Goal: Task Accomplishment & Management: Use online tool/utility

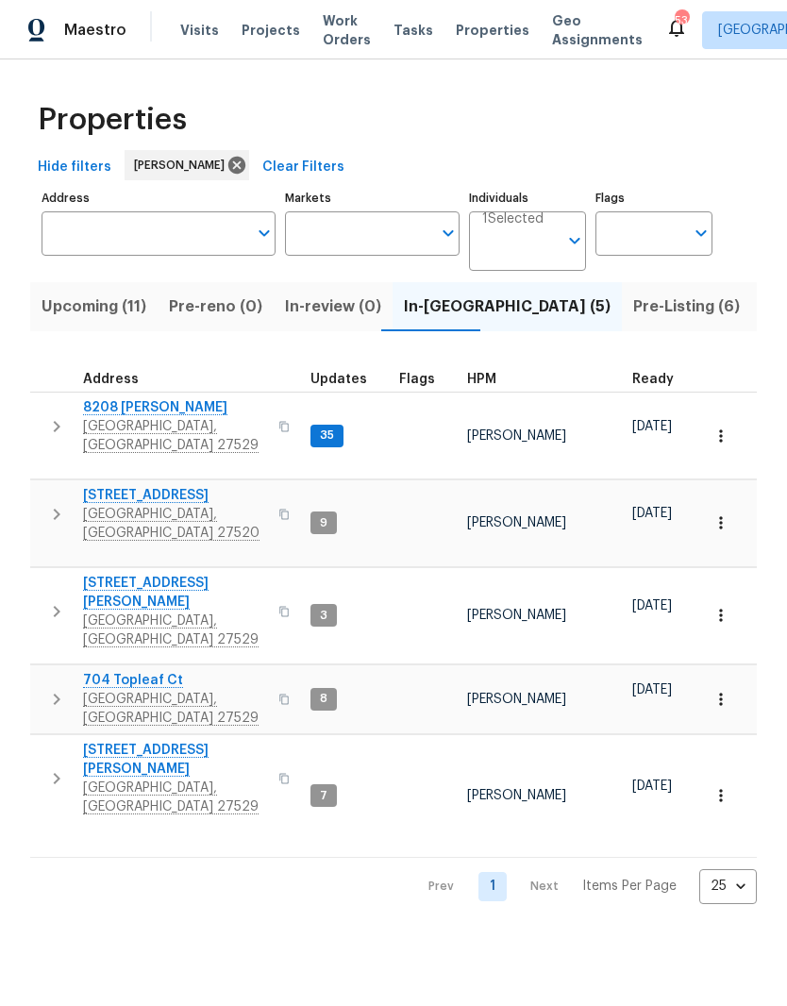
click at [87, 505] on span "[GEOGRAPHIC_DATA], [GEOGRAPHIC_DATA] 27520" at bounding box center [175, 524] width 184 height 38
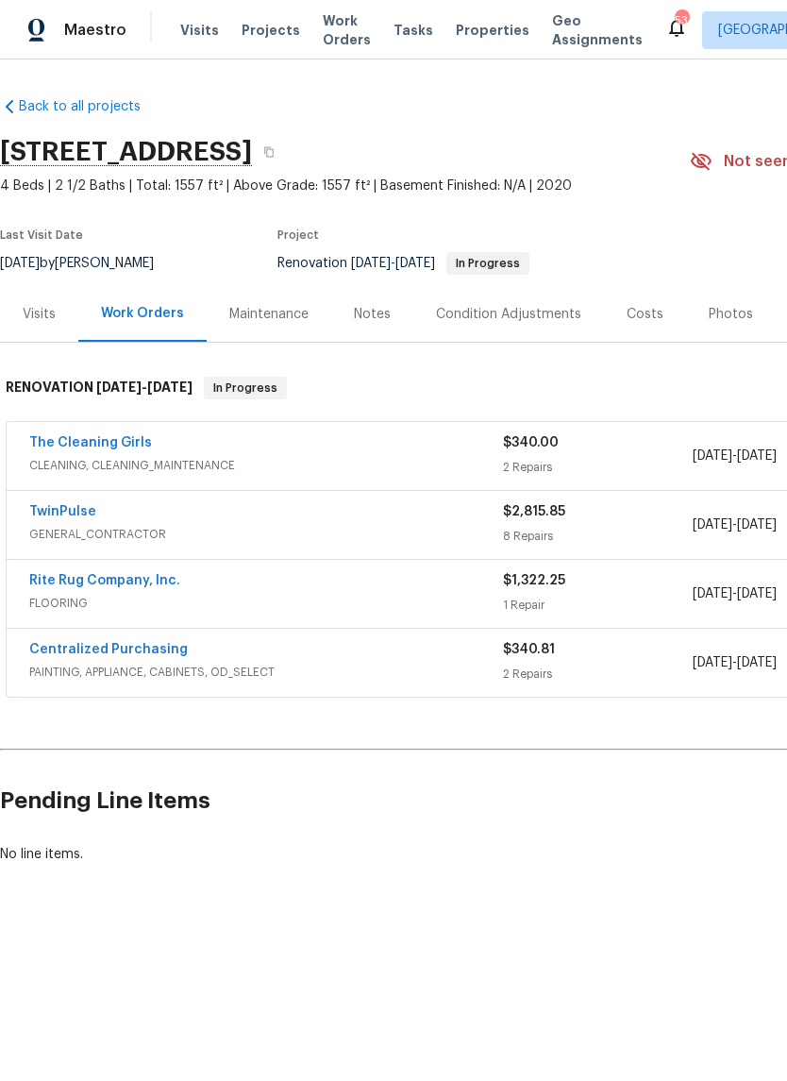
click at [51, 509] on link "TwinPulse" at bounding box center [62, 511] width 67 height 13
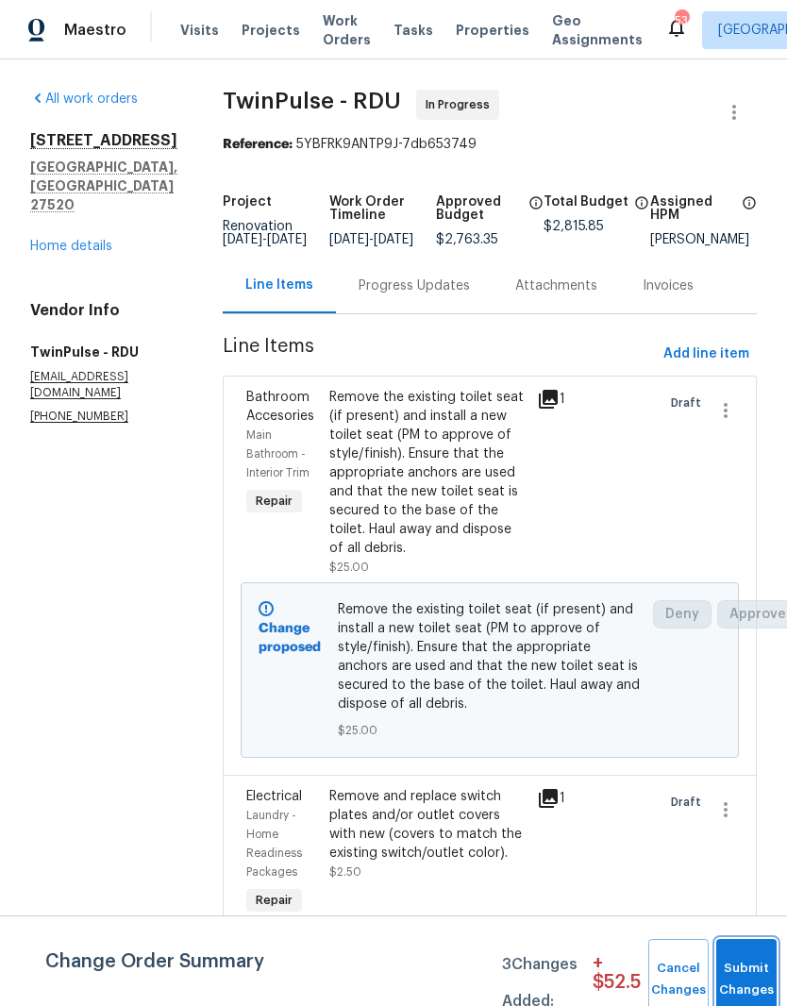
click at [750, 978] on span "Submit Changes" at bounding box center [747, 979] width 42 height 43
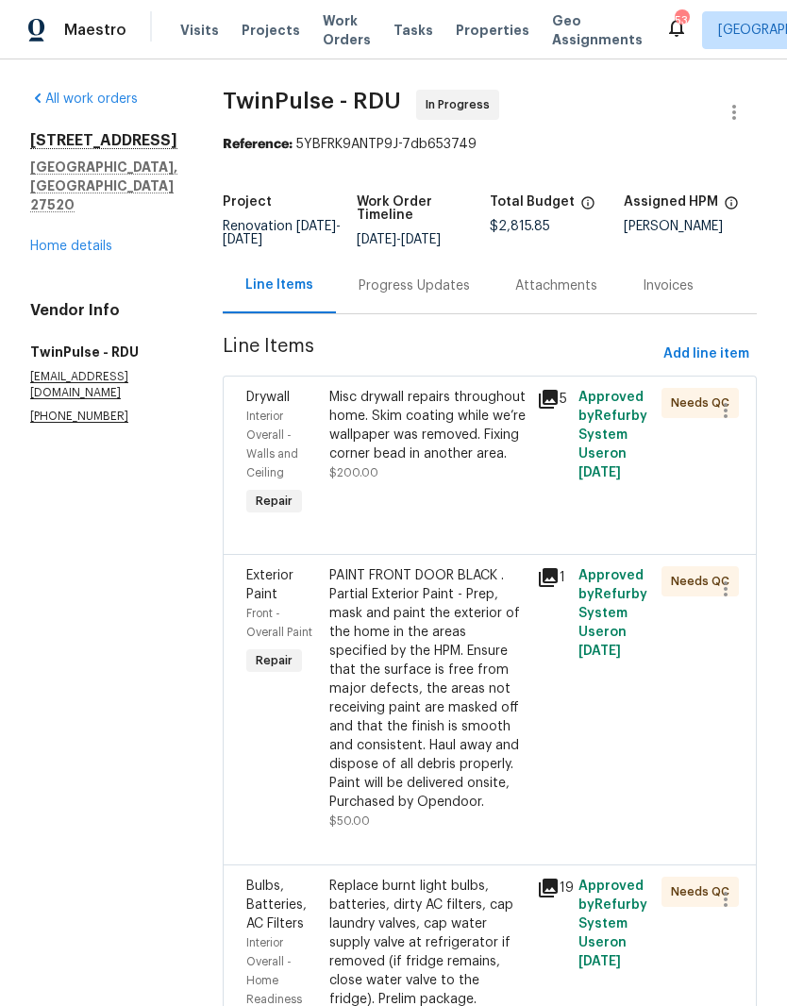
click at [472, 463] on div "Misc drywall repairs throughout home. Skim coating while we’re wallpaper was re…" at bounding box center [427, 426] width 196 height 76
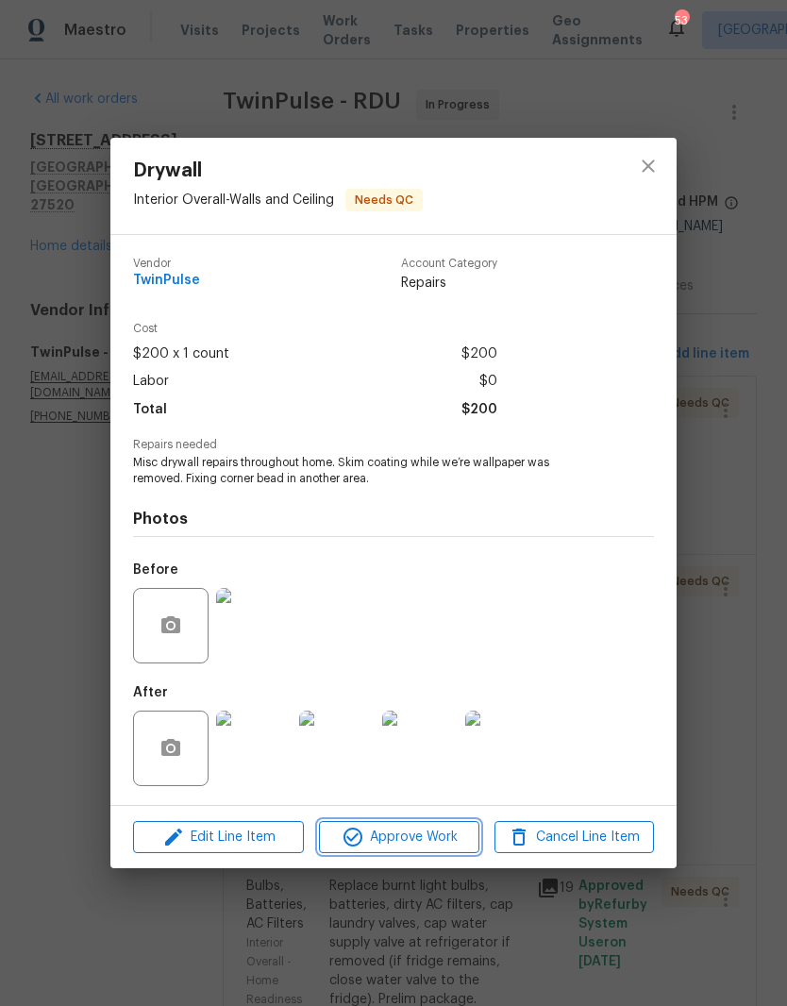
click at [427, 846] on span "Approve Work" at bounding box center [399, 838] width 148 height 24
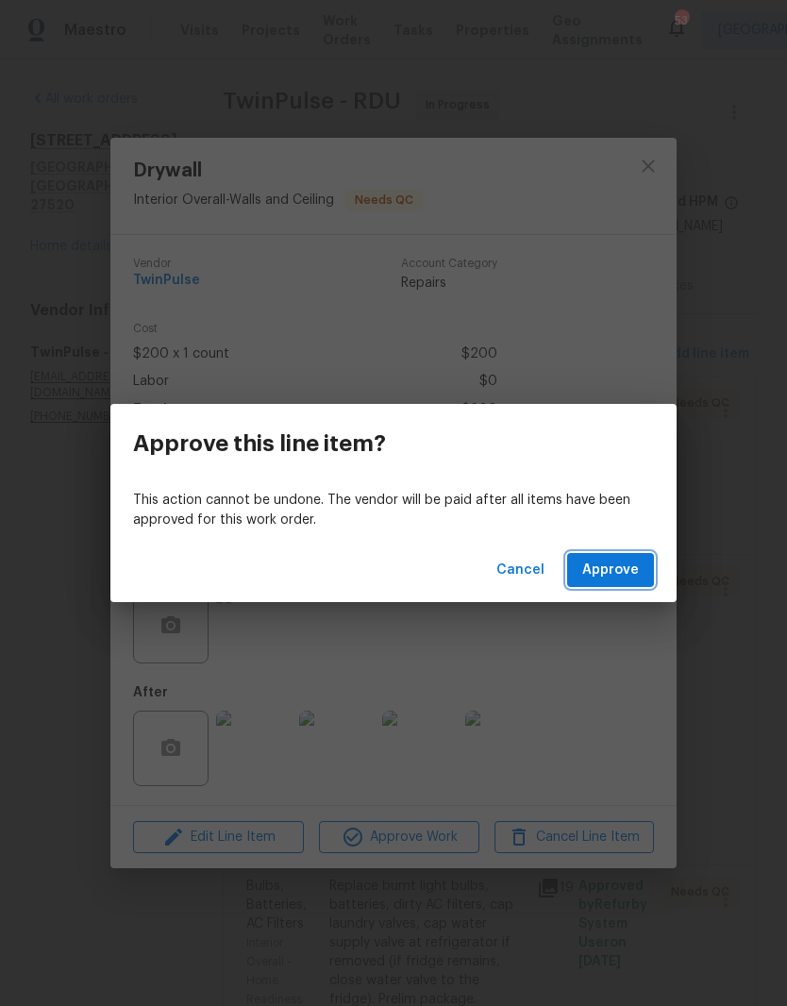
click at [626, 563] on span "Approve" at bounding box center [610, 571] width 57 height 24
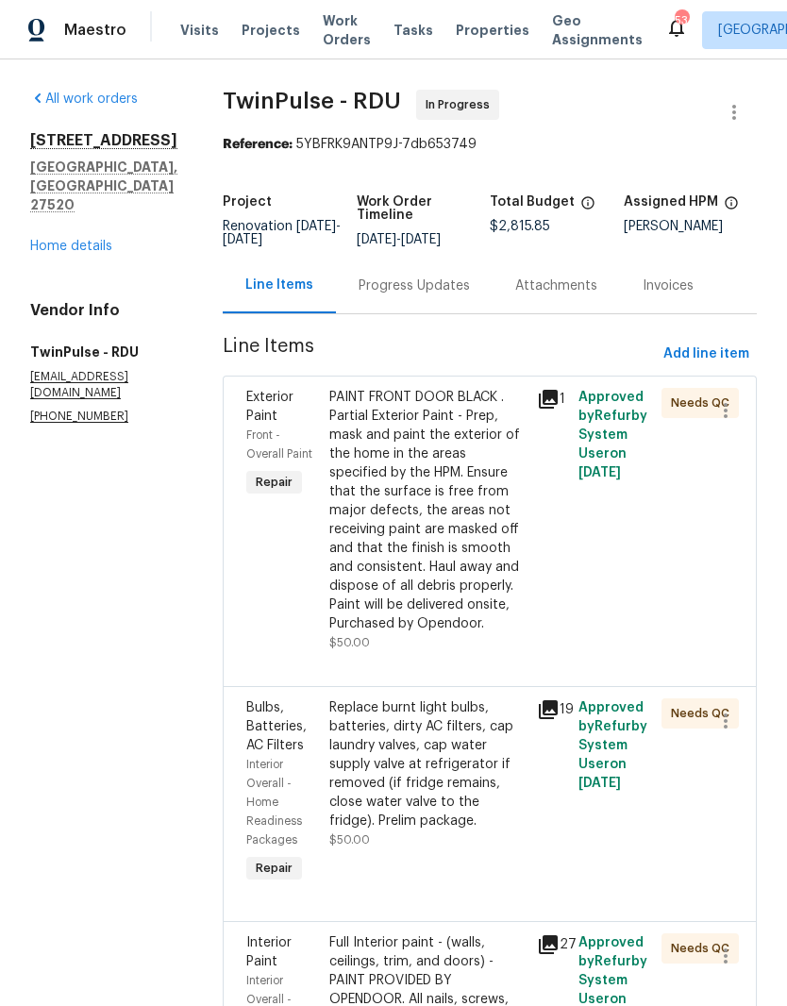
click at [427, 564] on div "PAINT FRONT DOOR BLACK . Partial Exterior Paint - Prep, mask and paint the exte…" at bounding box center [427, 510] width 196 height 245
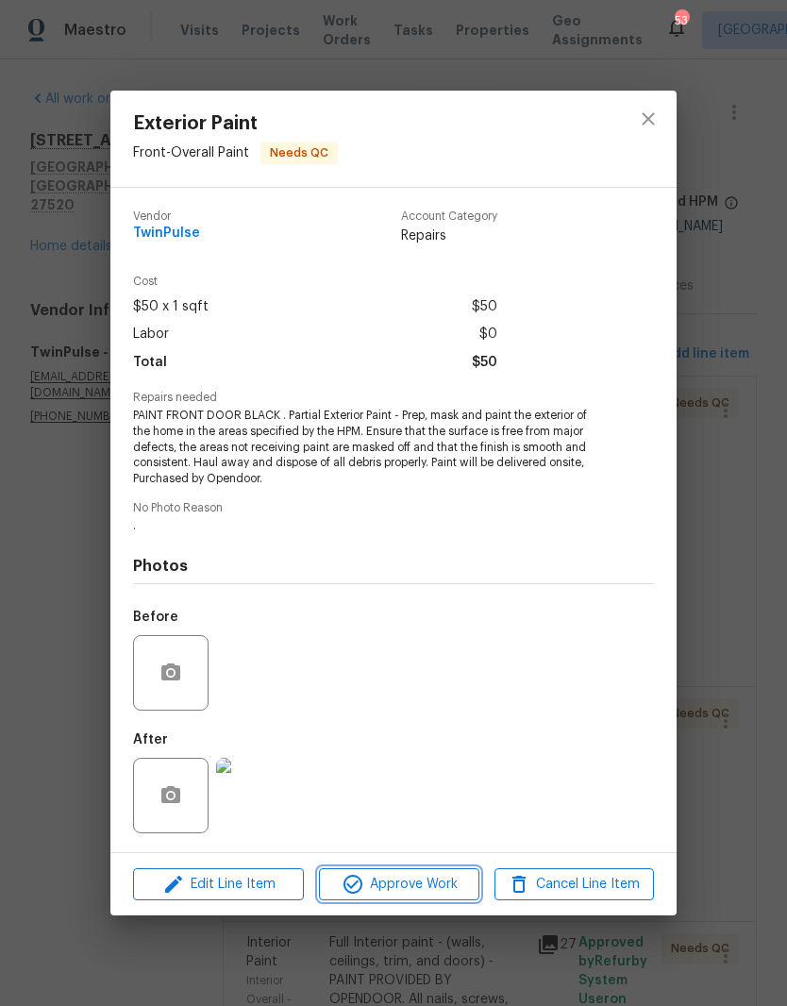
click at [447, 899] on button "Approve Work" at bounding box center [399, 884] width 160 height 33
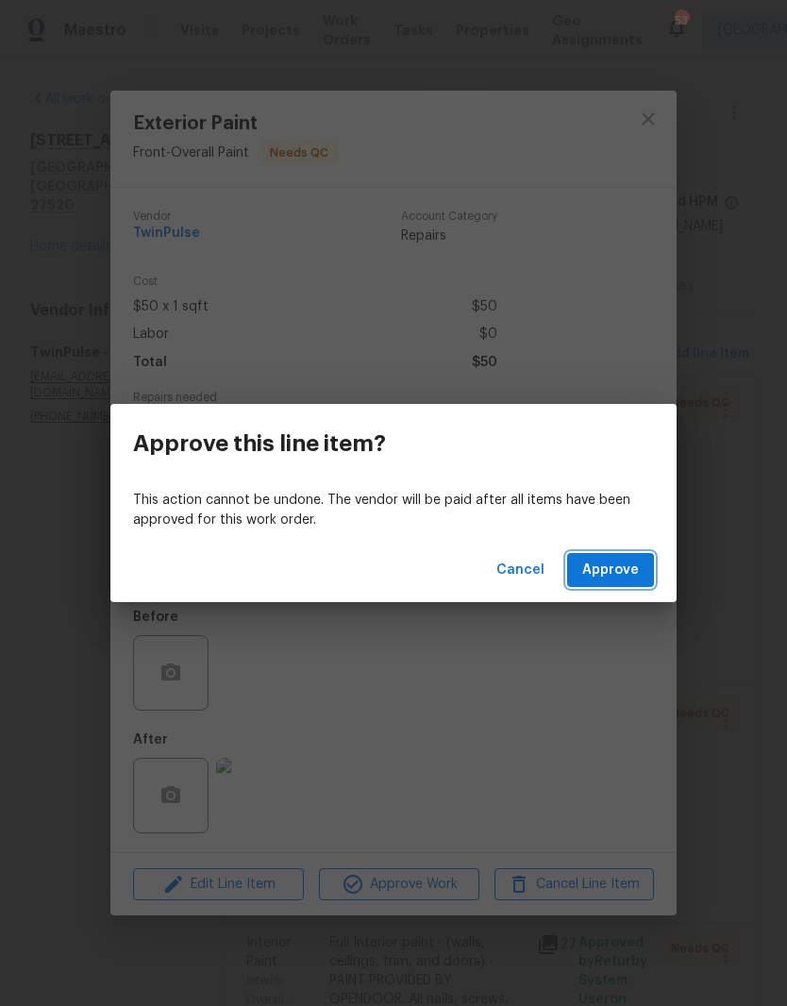
click at [632, 571] on span "Approve" at bounding box center [610, 571] width 57 height 24
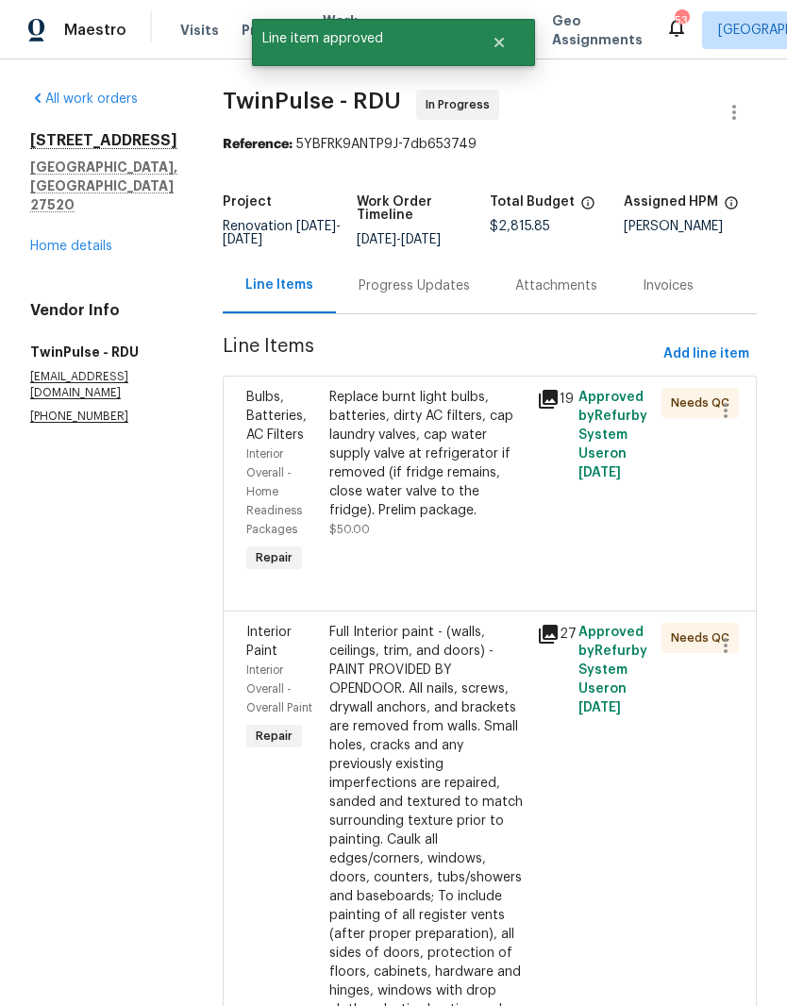
click at [444, 445] on div "Replace burnt light bulbs, batteries, dirty AC filters, cap laundry valves, cap…" at bounding box center [427, 454] width 196 height 132
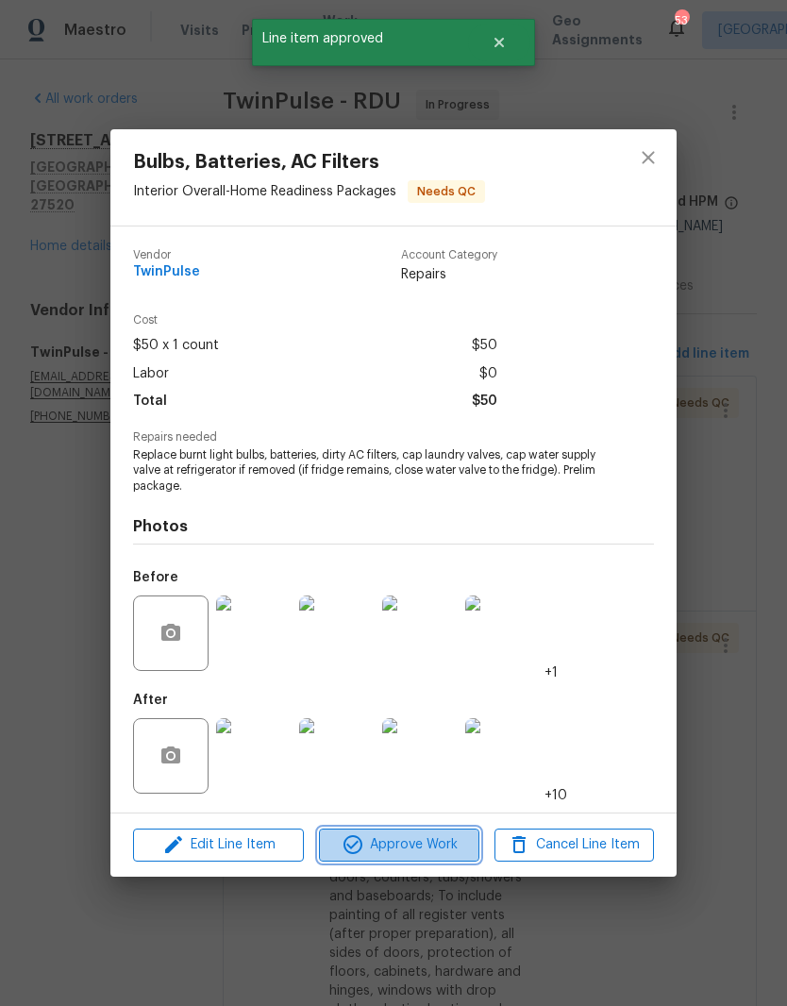
click at [432, 857] on span "Approve Work" at bounding box center [399, 845] width 148 height 24
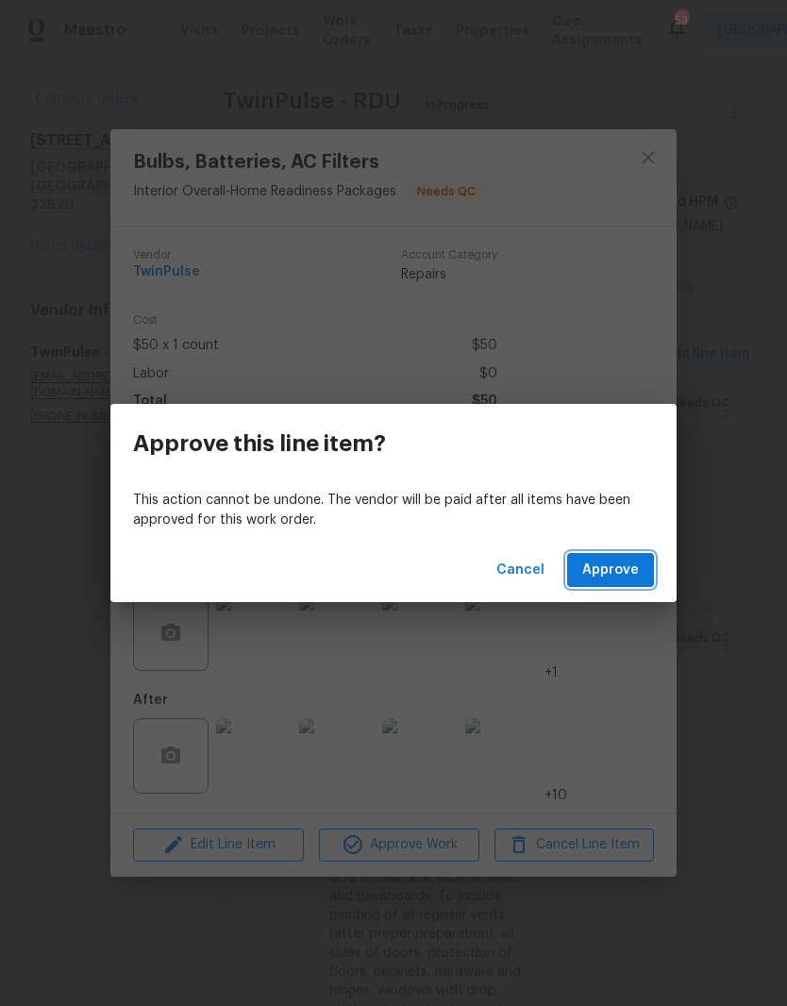
click at [618, 569] on span "Approve" at bounding box center [610, 571] width 57 height 24
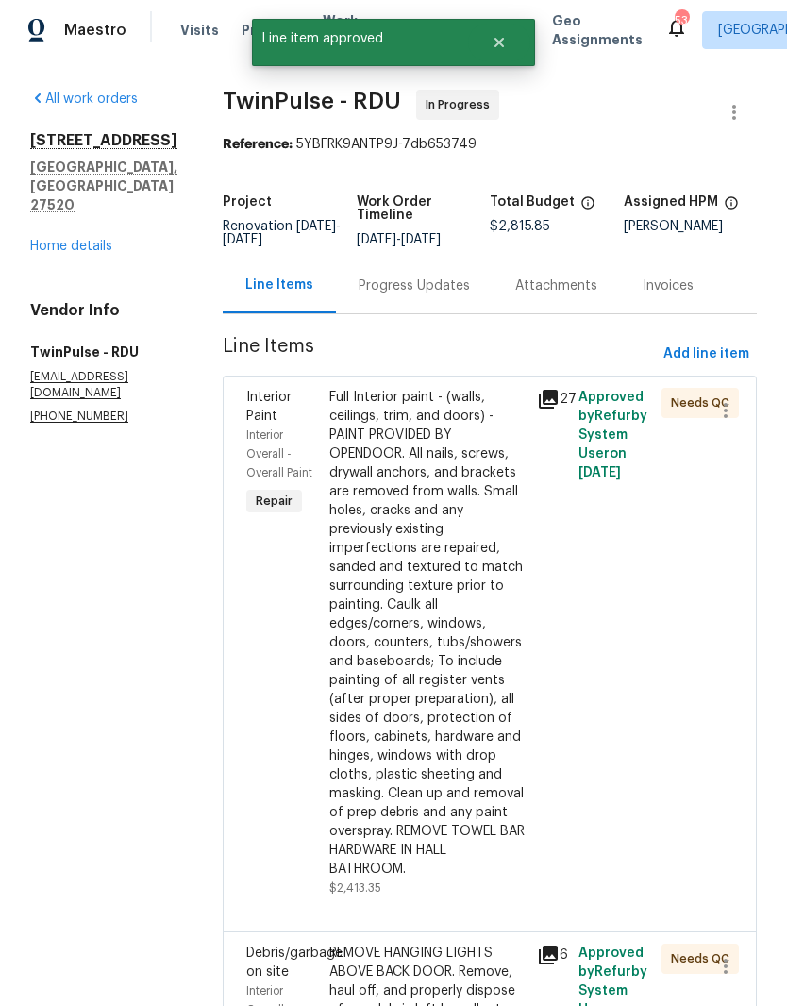
click at [491, 655] on div "Full Interior paint - (walls, ceilings, trim, and doors) - PAINT PROVIDED BY OP…" at bounding box center [427, 633] width 196 height 491
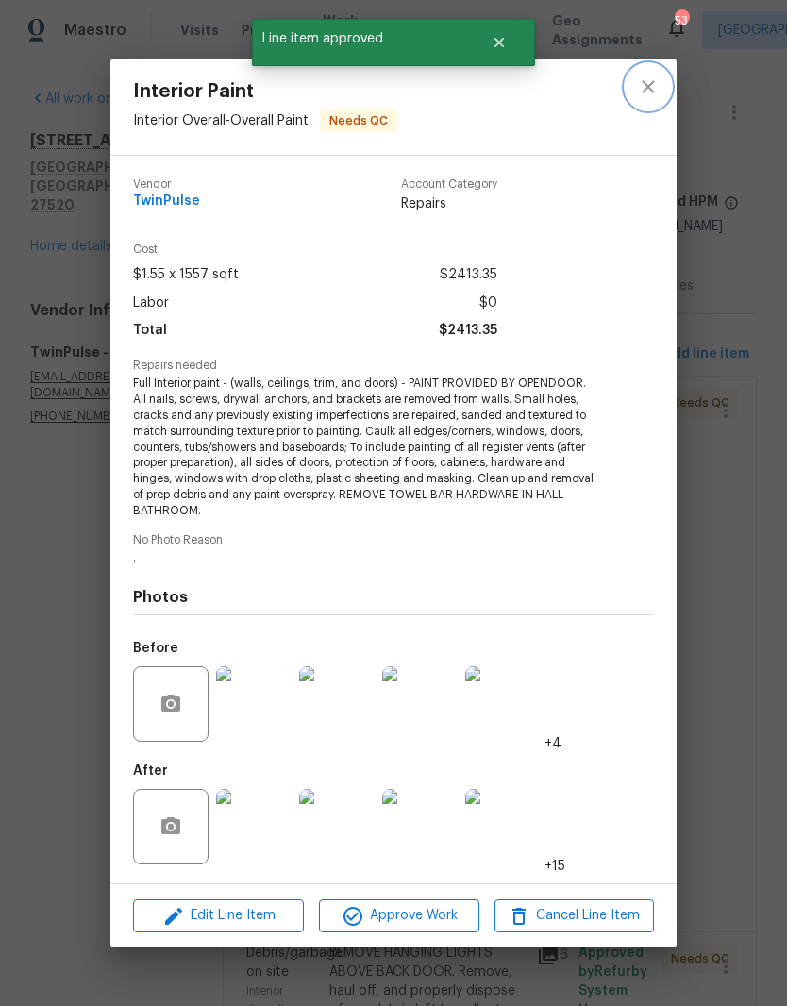
click at [647, 85] on icon "close" at bounding box center [648, 87] width 12 height 12
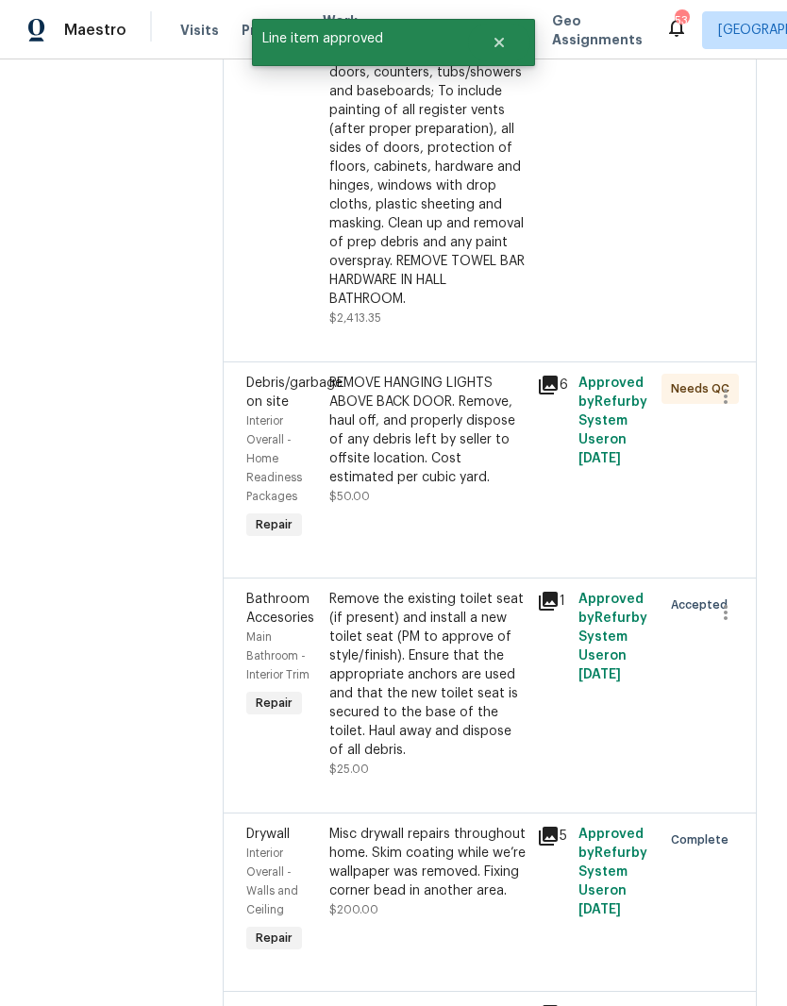
scroll to position [596, 0]
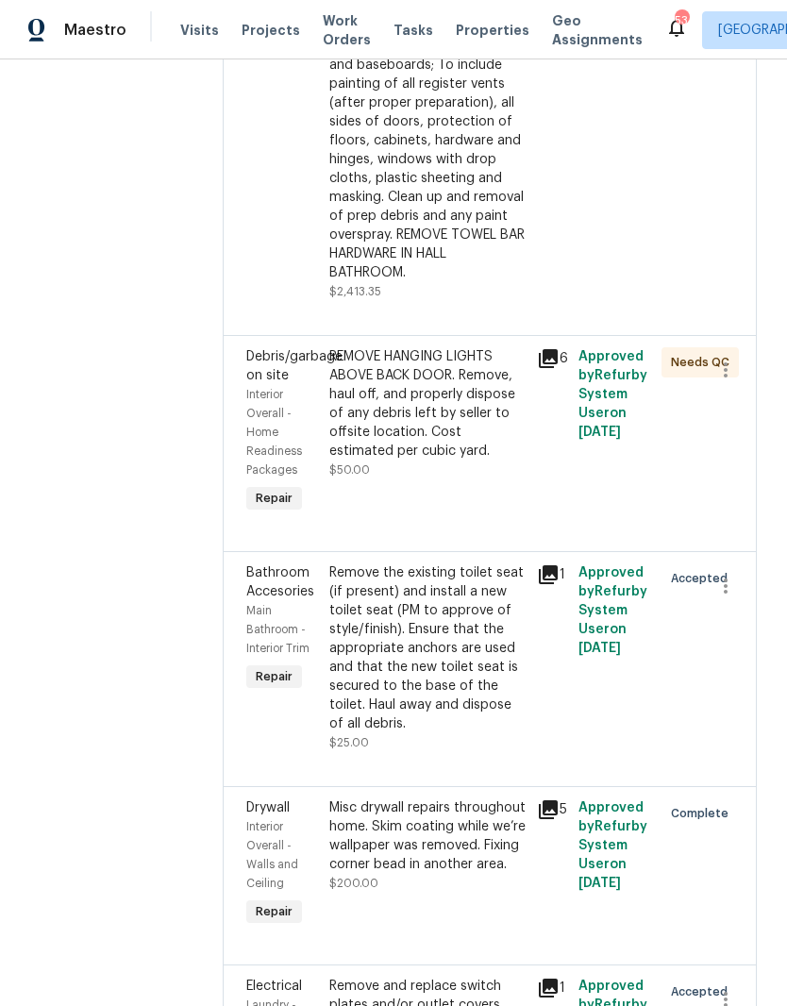
click at [446, 479] on div "REMOVE HANGING LIGHTS ABOVE BACK DOOR. Remove, haul off, and properly dispose o…" at bounding box center [427, 413] width 196 height 132
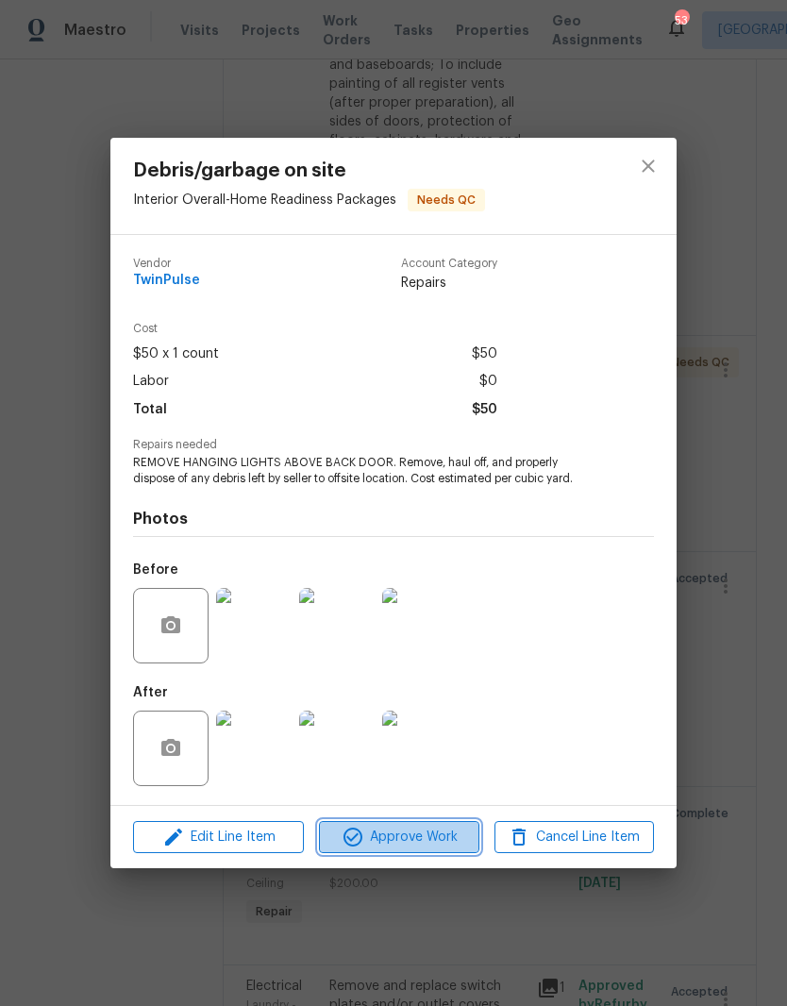
click at [422, 838] on span "Approve Work" at bounding box center [399, 838] width 148 height 24
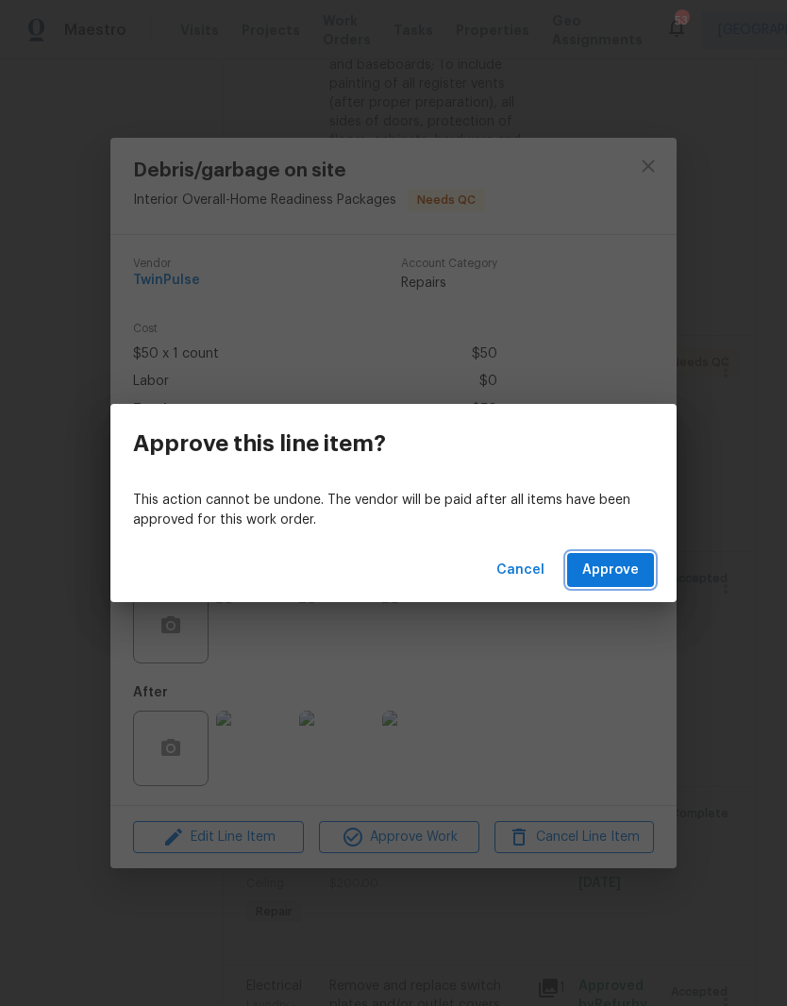
click at [623, 584] on button "Approve" at bounding box center [610, 570] width 87 height 35
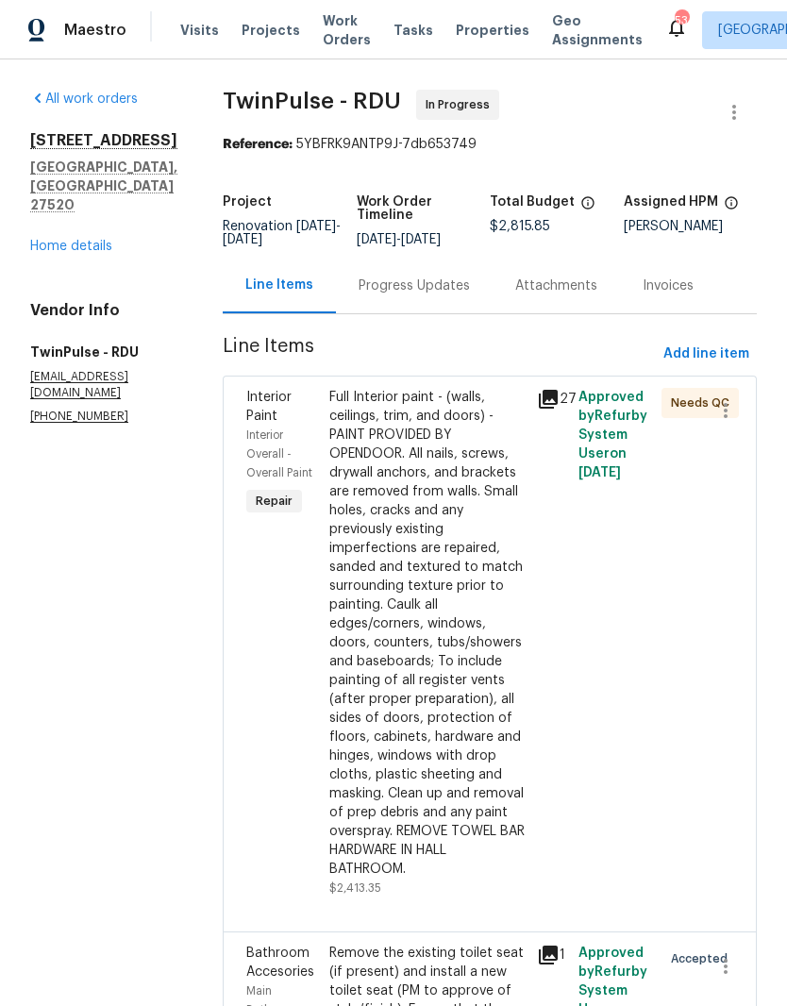
scroll to position [0, 0]
click at [468, 714] on div "Full Interior paint - (walls, ceilings, trim, and doors) - PAINT PROVIDED BY OP…" at bounding box center [427, 633] width 196 height 491
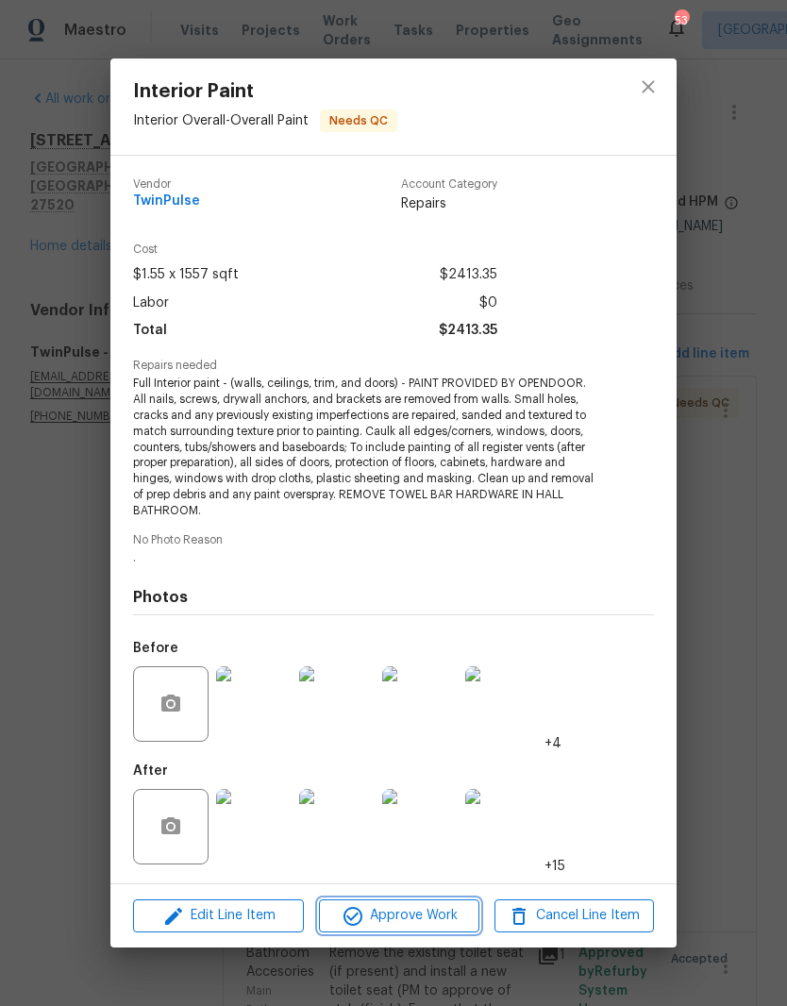
click at [436, 918] on span "Approve Work" at bounding box center [399, 916] width 148 height 24
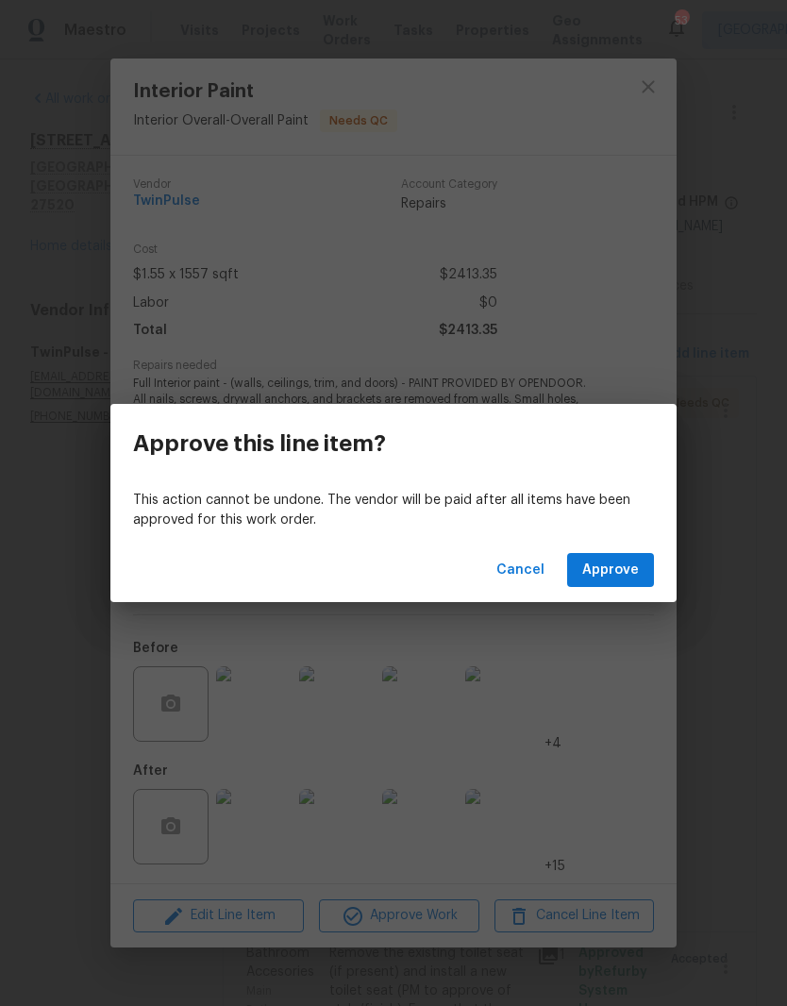
click at [637, 584] on button "Approve" at bounding box center [610, 570] width 87 height 35
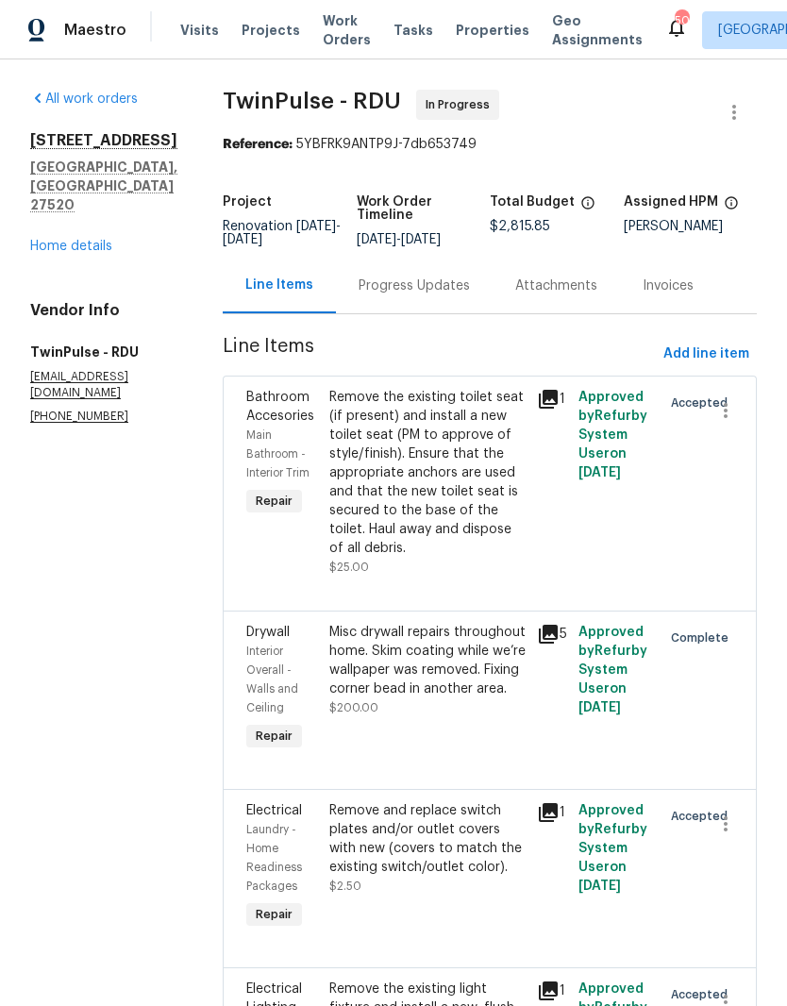
click at [66, 240] on link "Home details" at bounding box center [71, 246] width 82 height 13
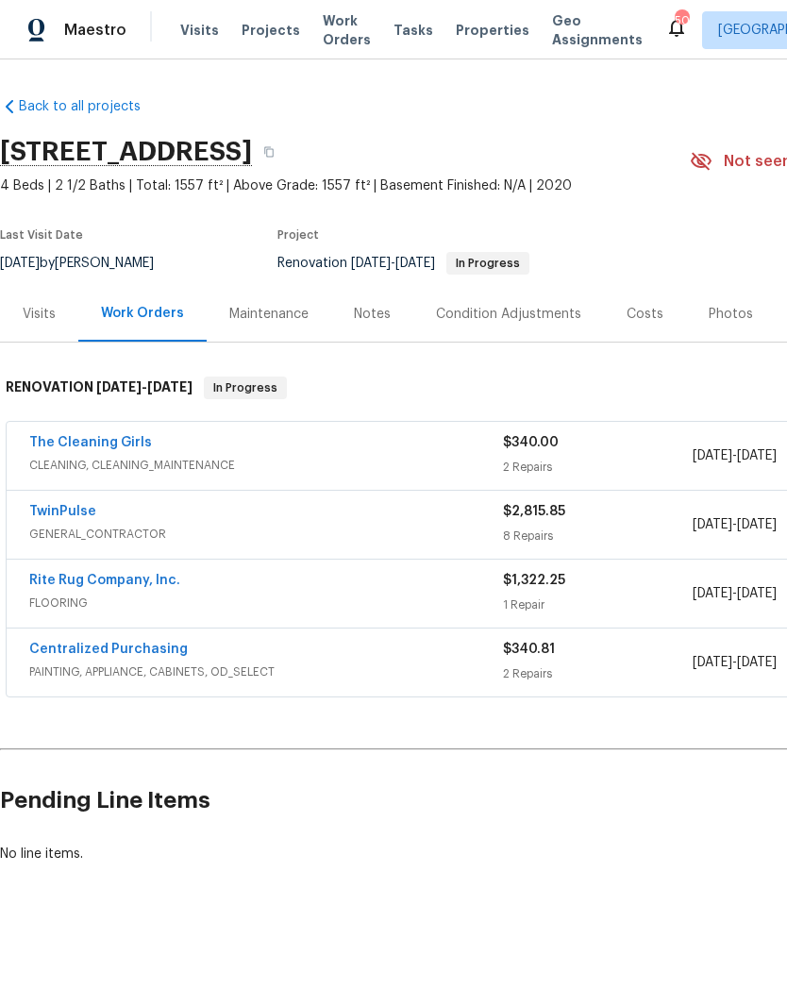
click at [106, 443] on link "The Cleaning Girls" at bounding box center [90, 442] width 123 height 13
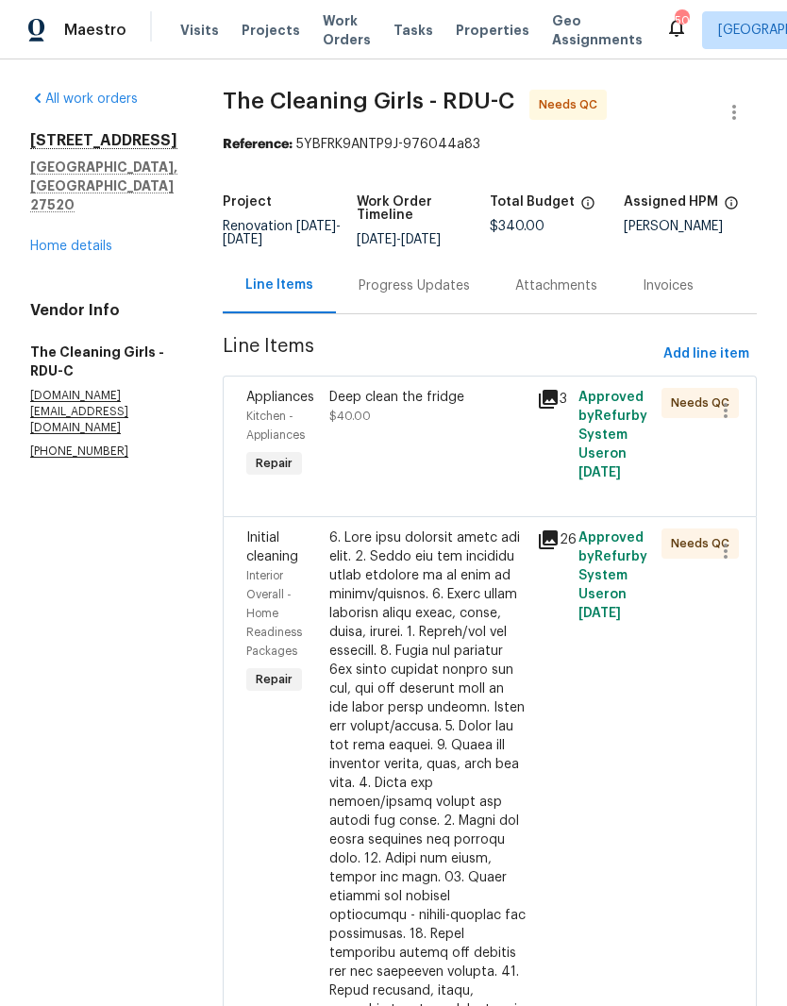
click at [440, 474] on div "Deep clean the fridge $40.00" at bounding box center [428, 435] width 208 height 106
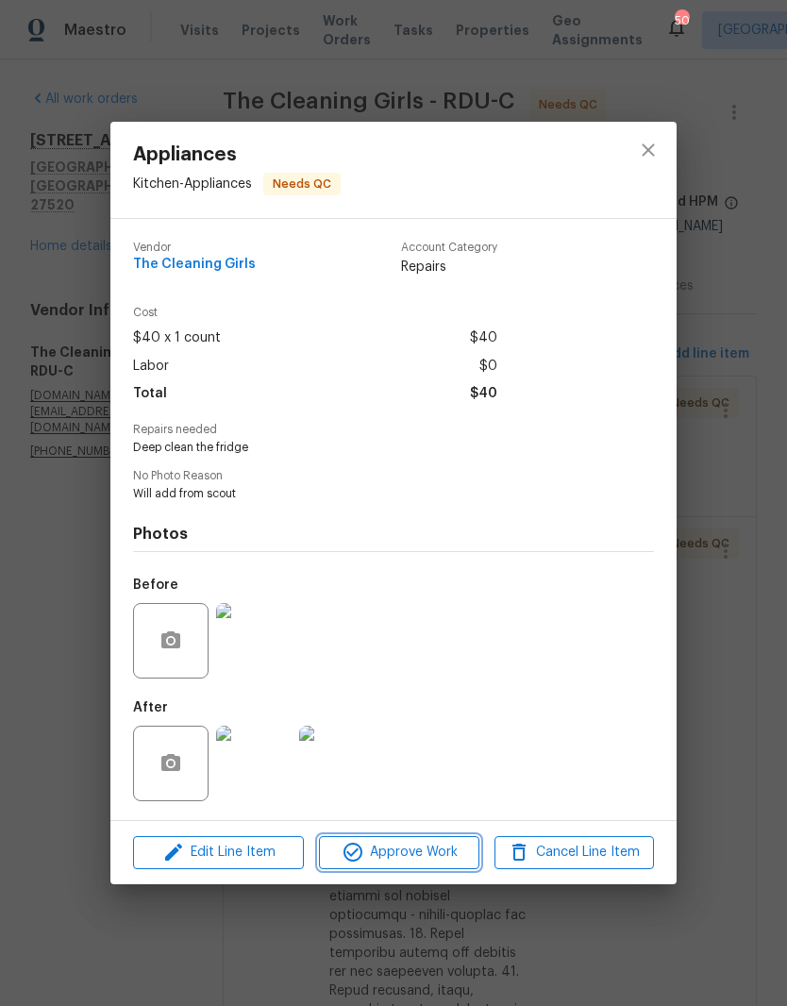
click at [408, 857] on span "Approve Work" at bounding box center [399, 853] width 148 height 24
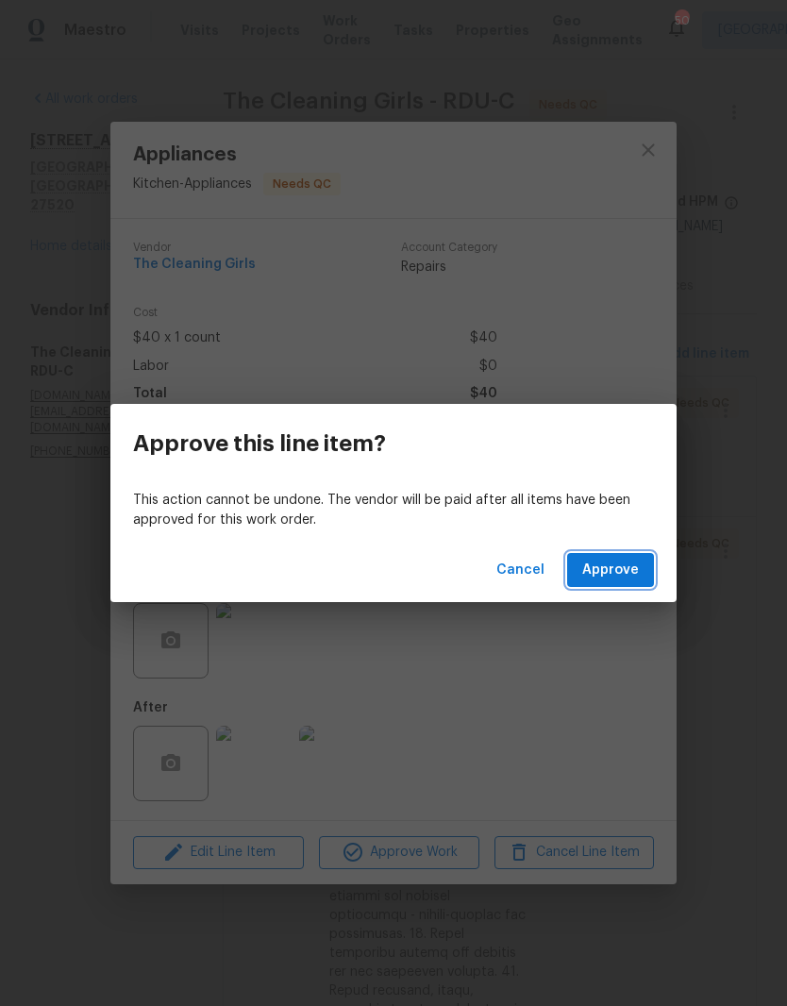
click at [613, 572] on span "Approve" at bounding box center [610, 571] width 57 height 24
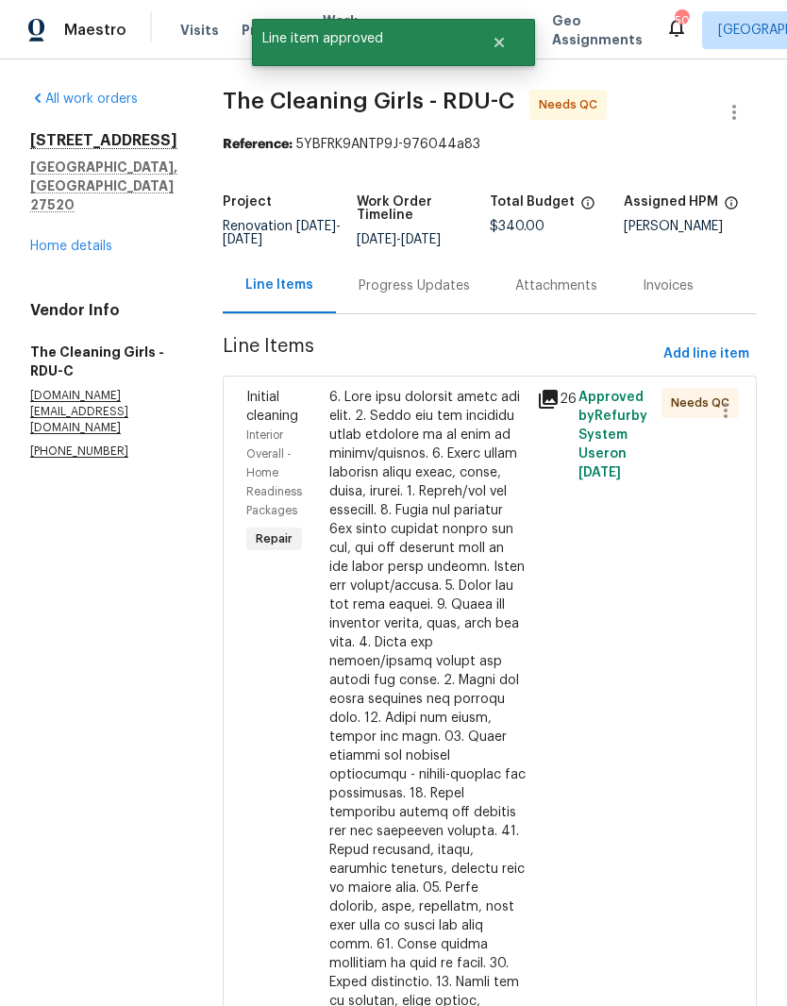
click at [428, 713] on div at bounding box center [427, 841] width 196 height 906
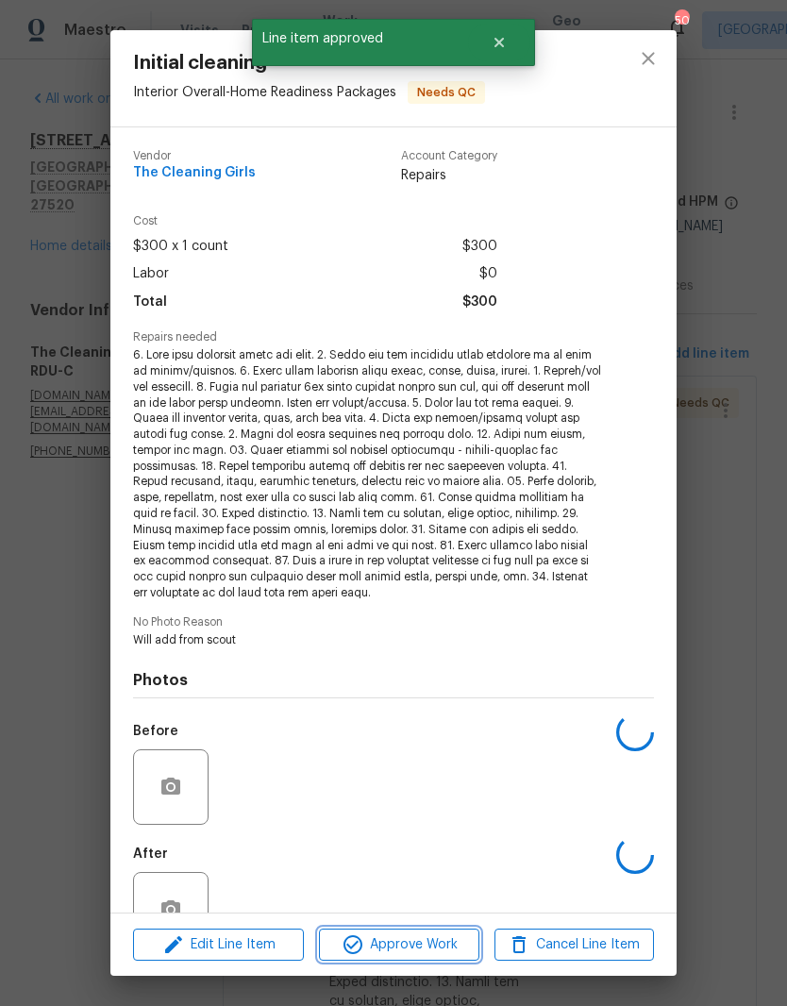
click at [395, 947] on span "Approve Work" at bounding box center [399, 945] width 148 height 24
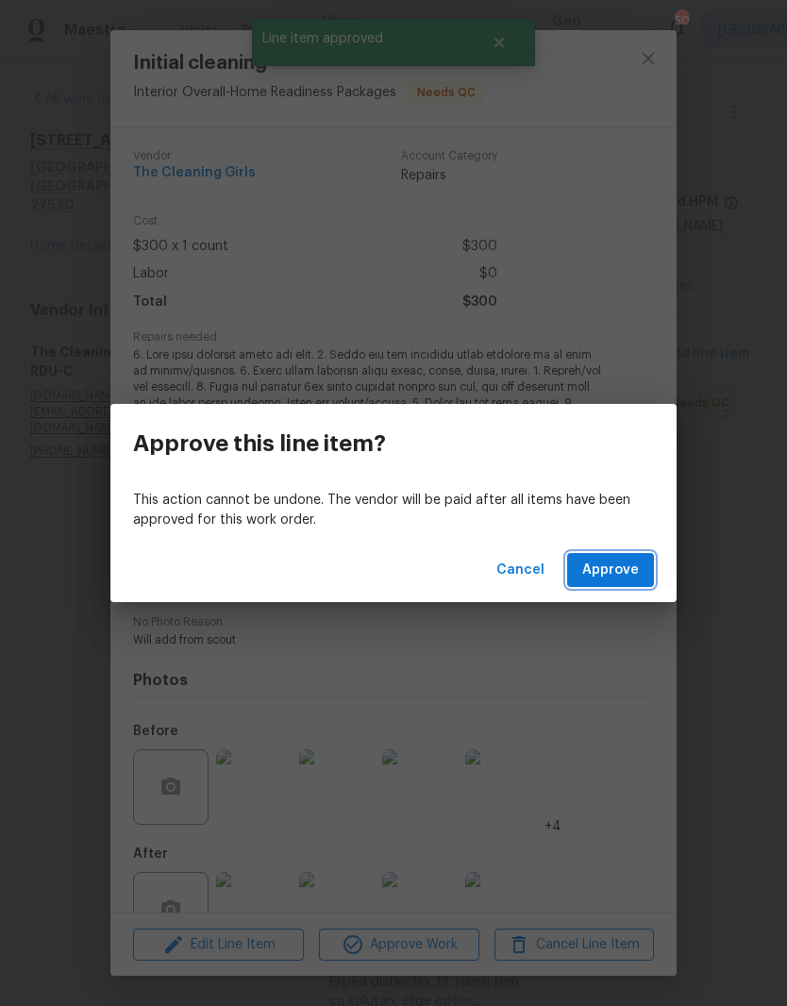
click at [605, 573] on span "Approve" at bounding box center [610, 571] width 57 height 24
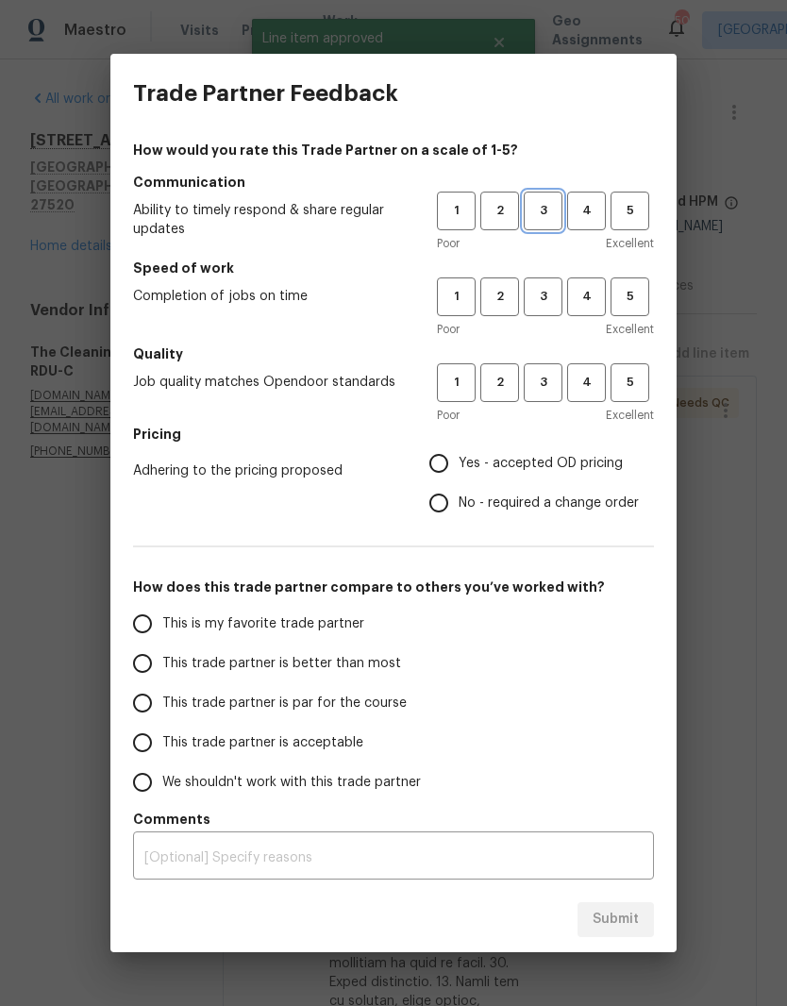
click at [533, 215] on span "3" at bounding box center [543, 211] width 35 height 22
click at [541, 307] on span "3" at bounding box center [543, 297] width 35 height 22
click at [539, 386] on span "3" at bounding box center [543, 383] width 35 height 22
click at [474, 459] on span "Yes - accepted OD pricing" at bounding box center [541, 464] width 164 height 20
click at [459, 459] on input "Yes - accepted OD pricing" at bounding box center [439, 464] width 40 height 40
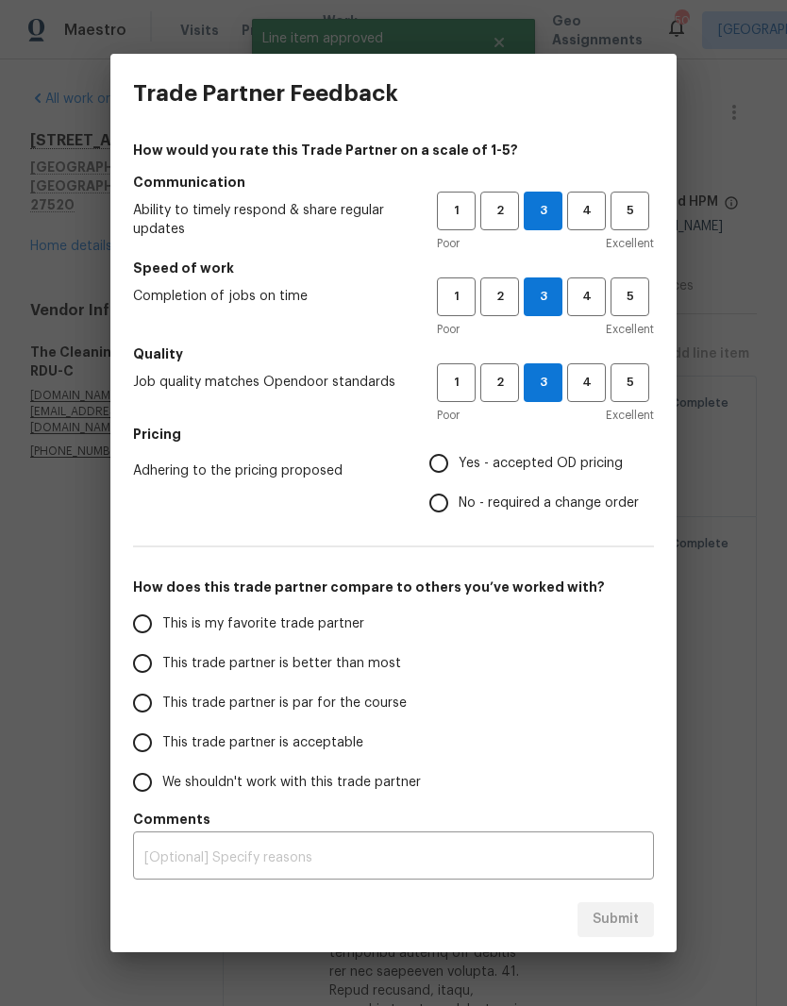
radio input "true"
click at [171, 743] on span "This trade partner is acceptable" at bounding box center [262, 743] width 201 height 20
click at [162, 743] on input "This trade partner is acceptable" at bounding box center [143, 743] width 40 height 40
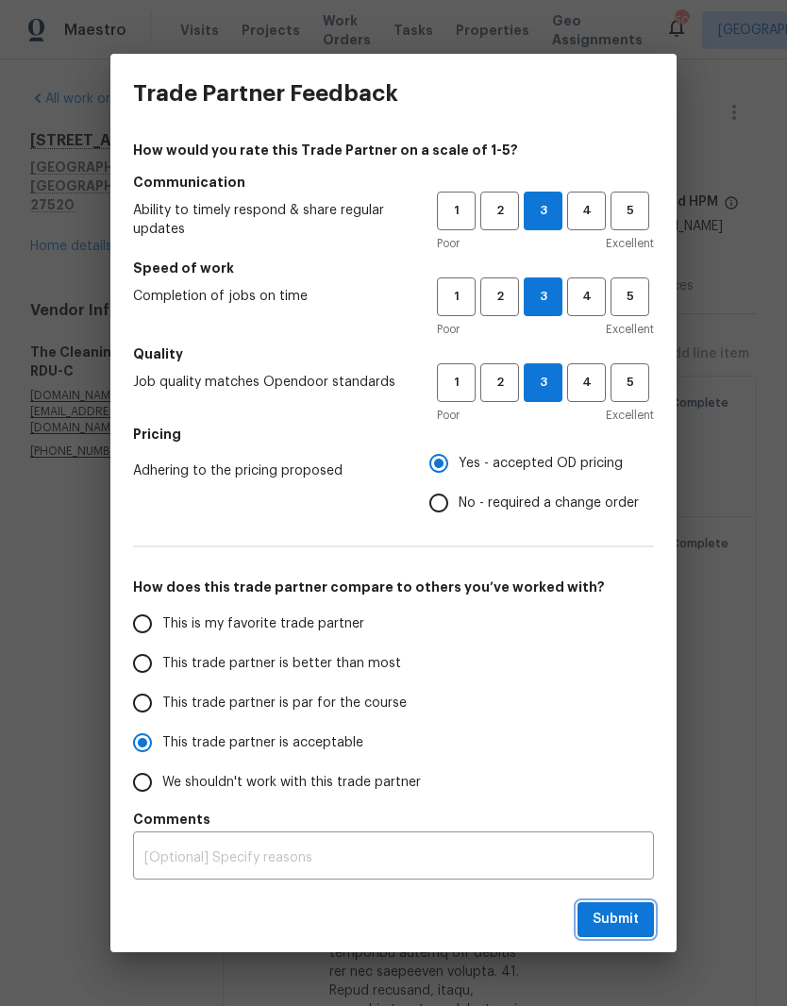
click at [605, 936] on button "Submit" at bounding box center [616, 919] width 76 height 35
radio input "true"
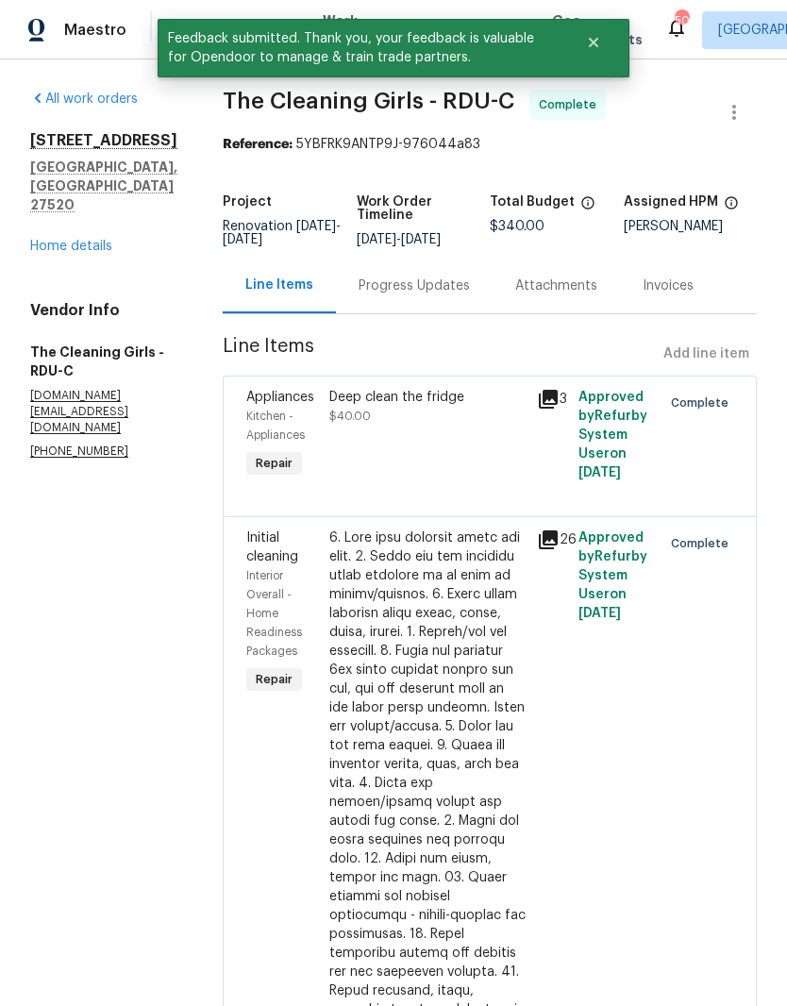
click at [28, 185] on div "All work orders 737 Lakemont Dr Clayton, NC 27520 Home details Vendor Info The …" at bounding box center [393, 800] width 787 height 1482
click at [41, 240] on link "Home details" at bounding box center [71, 246] width 82 height 13
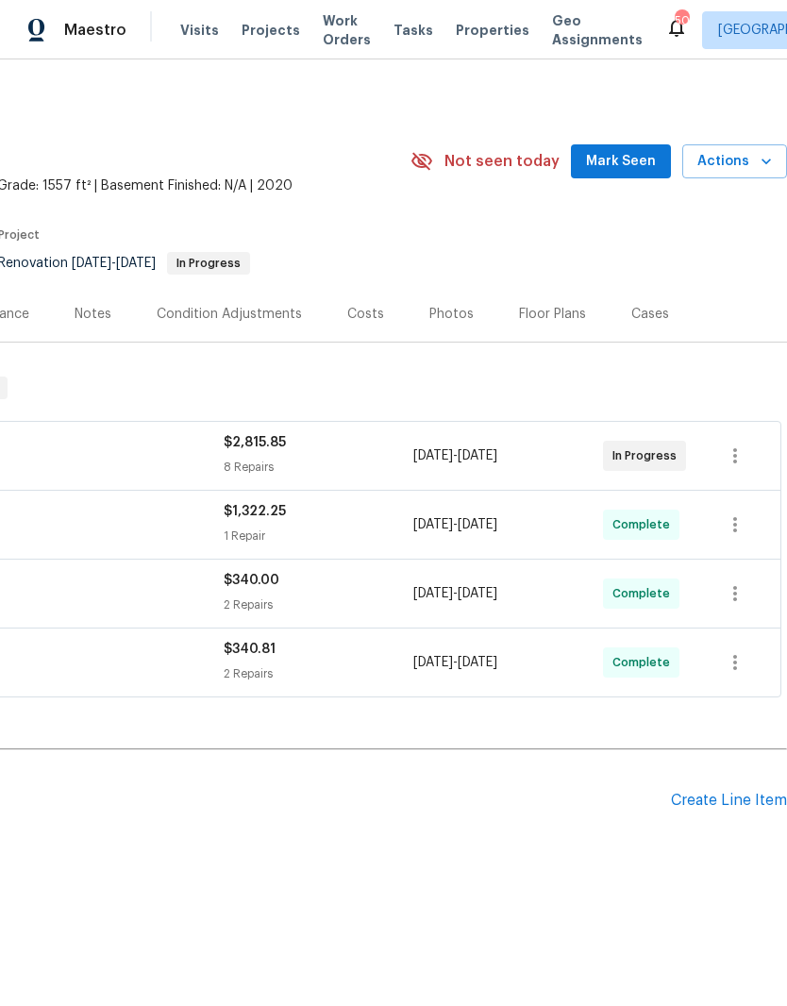
scroll to position [0, 279]
click at [624, 173] on button "Mark Seen" at bounding box center [621, 161] width 100 height 35
click at [545, 319] on div "Floor Plans" at bounding box center [552, 314] width 67 height 19
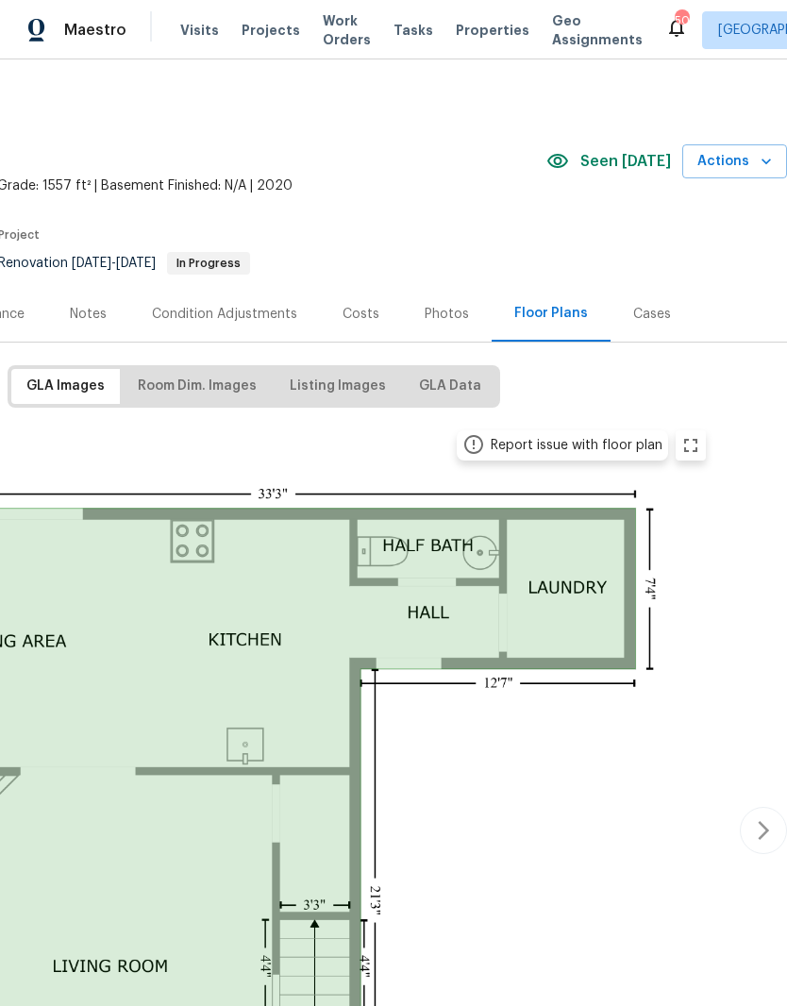
click at [347, 314] on div "Costs" at bounding box center [361, 314] width 37 height 19
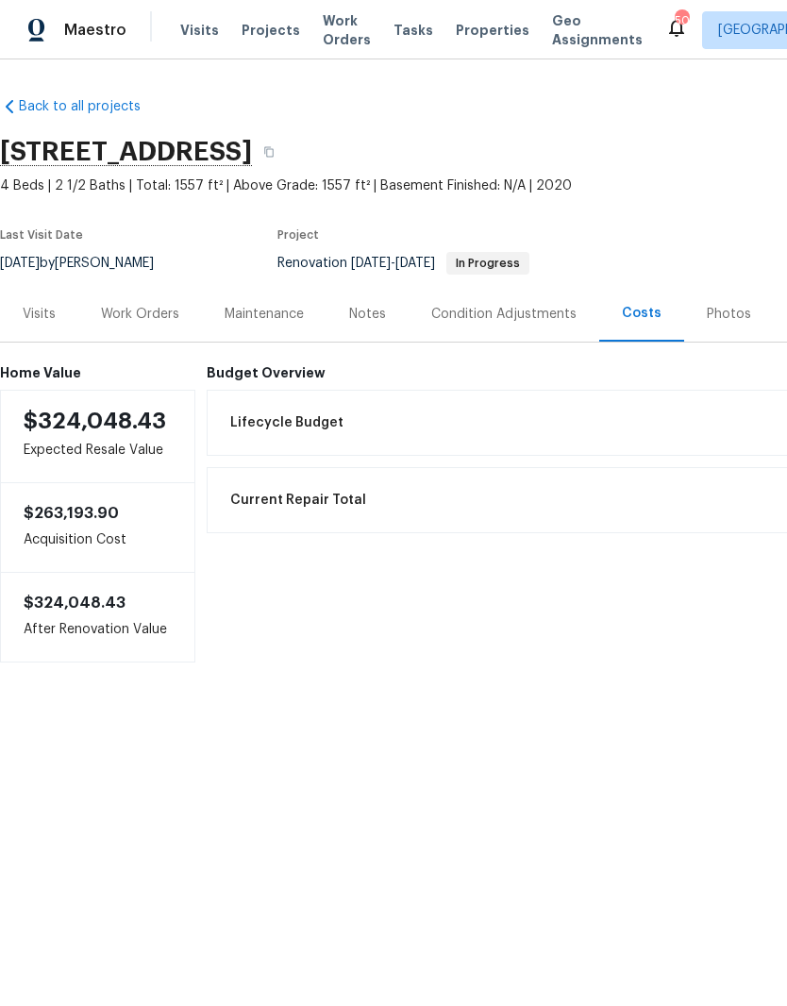
click at [128, 320] on div "Work Orders" at bounding box center [140, 314] width 78 height 19
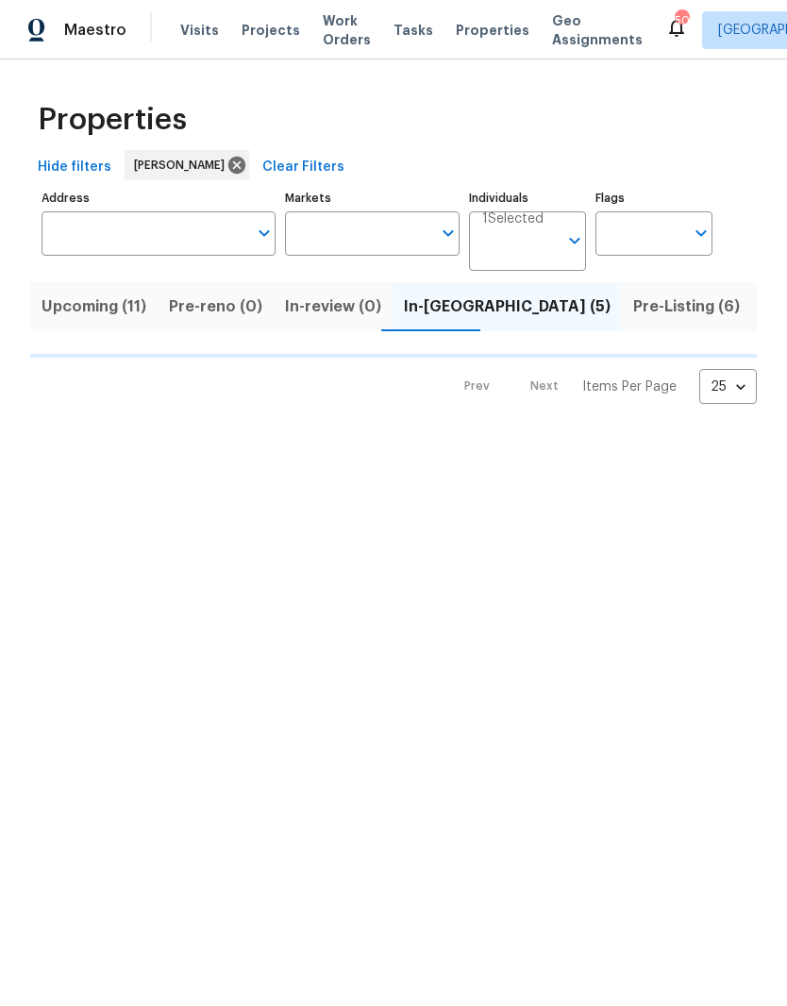
click at [633, 311] on span "Pre-Listing (6)" at bounding box center [686, 307] width 107 height 26
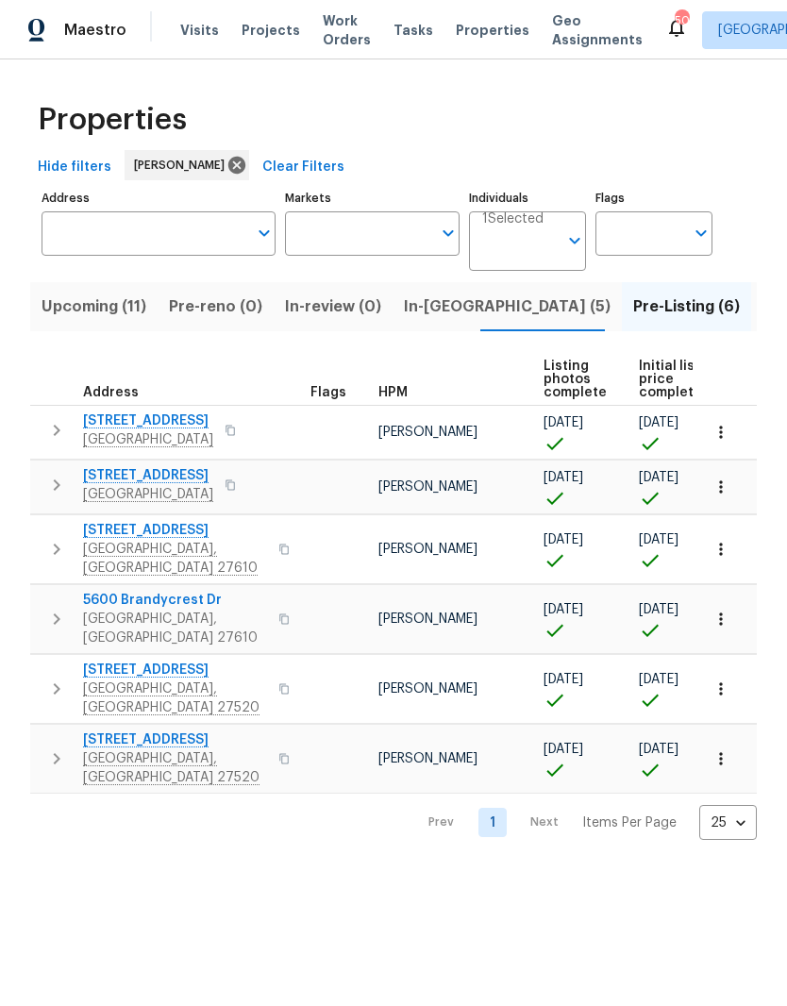
click at [122, 680] on span "[GEOGRAPHIC_DATA], [GEOGRAPHIC_DATA] 27520" at bounding box center [175, 699] width 184 height 38
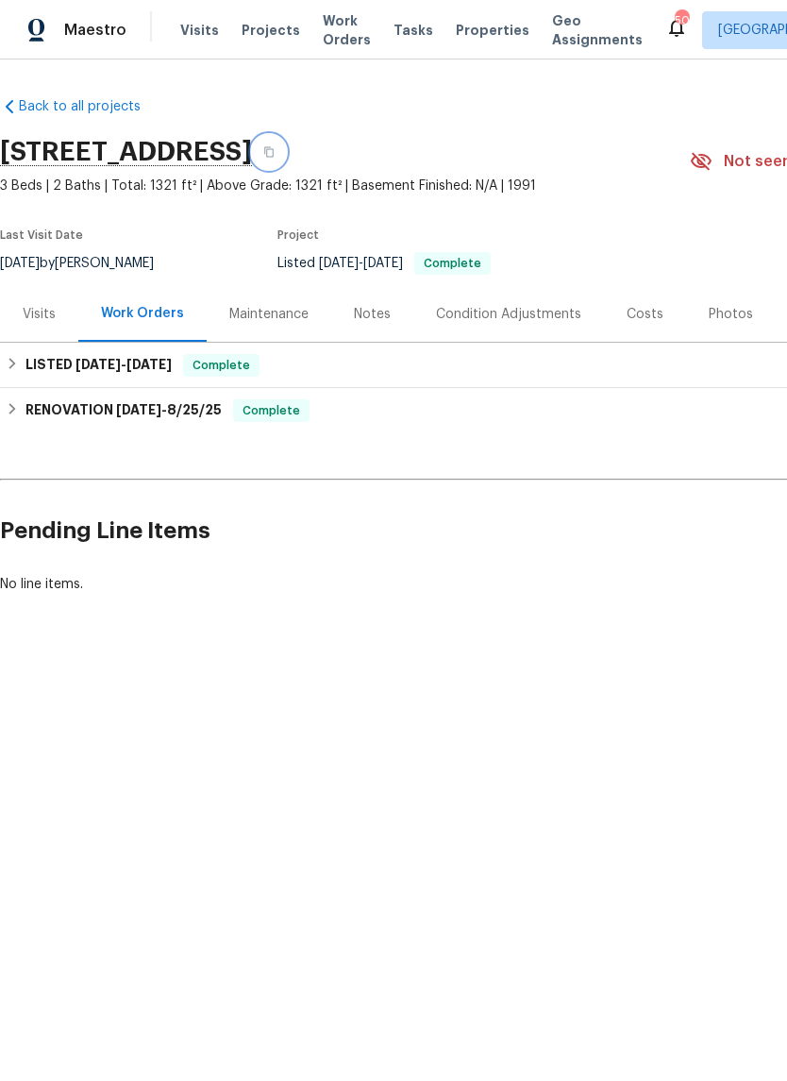
click at [286, 159] on button "button" at bounding box center [269, 152] width 34 height 34
click at [94, 376] on h6 "LISTED [DATE] - [DATE]" at bounding box center [98, 365] width 146 height 23
